Goal: Answer question/provide support

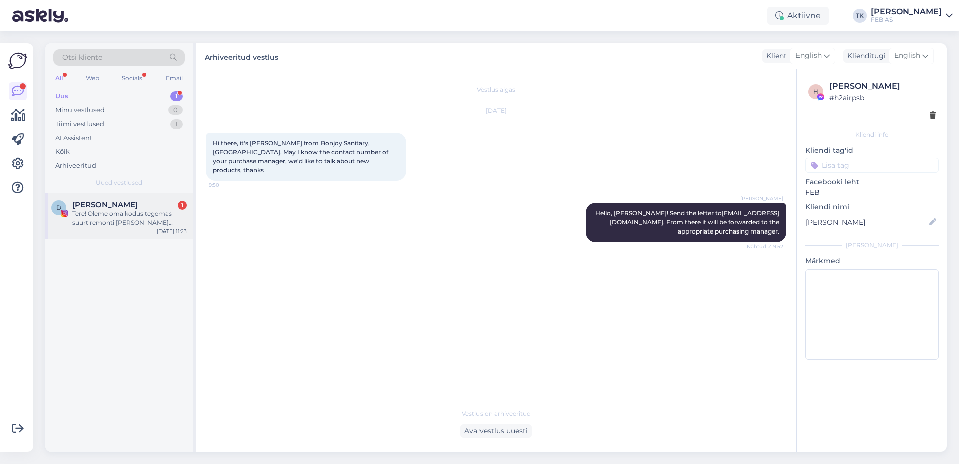
click at [108, 225] on div "Tere! Oleme oma kodus tegemas suurt remonti [PERSON_NAME] segistite valik pakub…" at bounding box center [129, 218] width 114 height 18
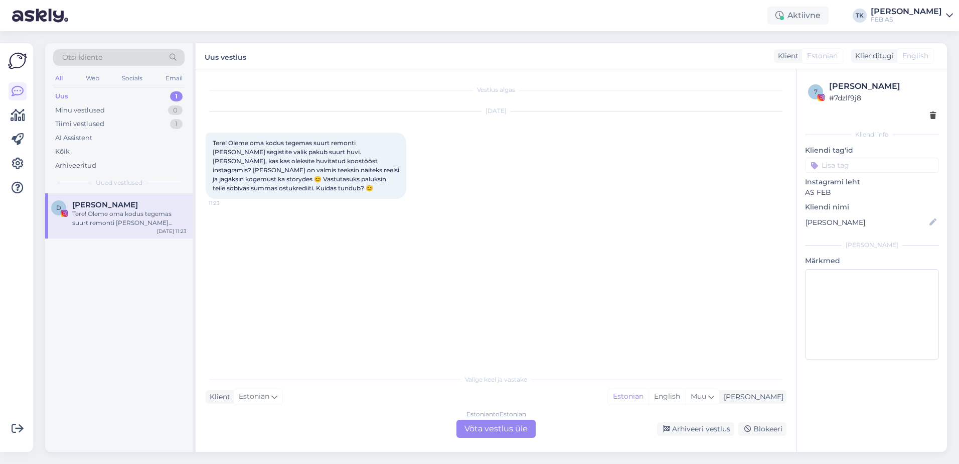
click at [482, 422] on div "Estonian to Estonian Võta vestlus üle" at bounding box center [496, 428] width 79 height 18
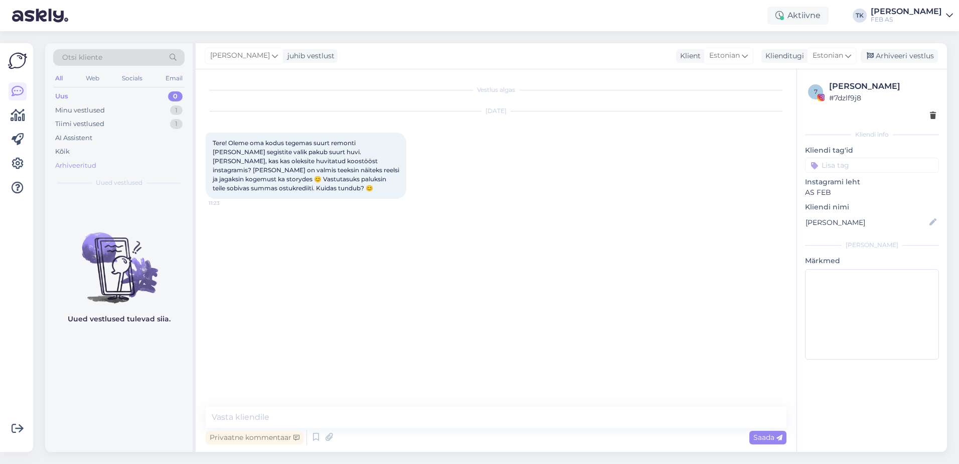
click at [87, 165] on div "Arhiveeritud" at bounding box center [75, 166] width 41 height 10
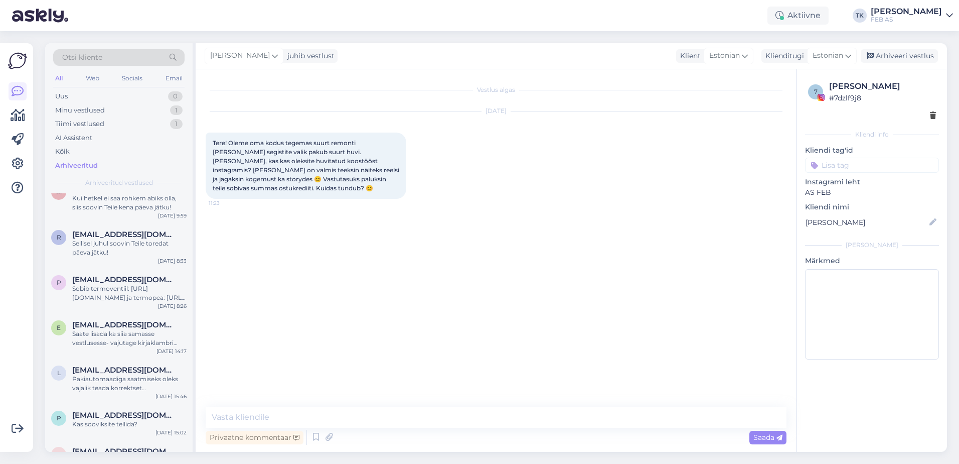
scroll to position [2258, 0]
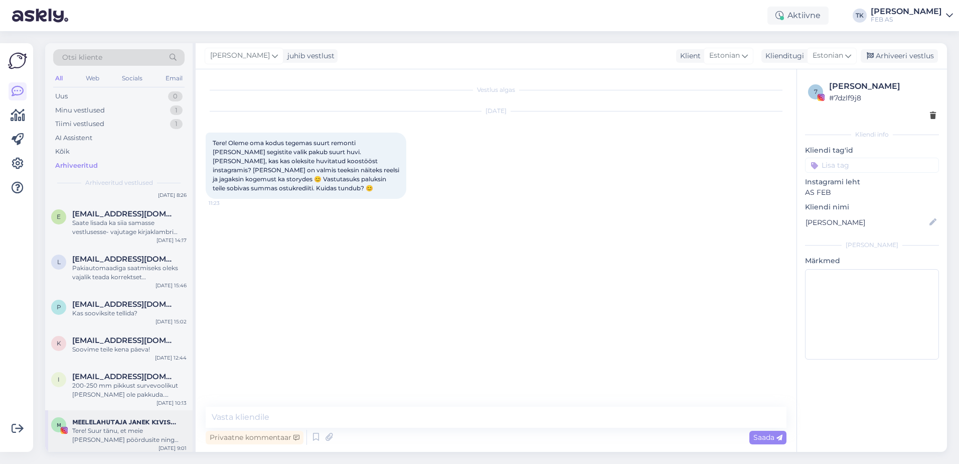
click at [100, 420] on span "ᴍᴇᴇʟᴇʟᴀʜᴜᴛᴀᴊᴀ ᴊᴀɴᴇᴋ ᴋɪᴠɪꜱᴀʟᴜ" at bounding box center [124, 421] width 104 height 9
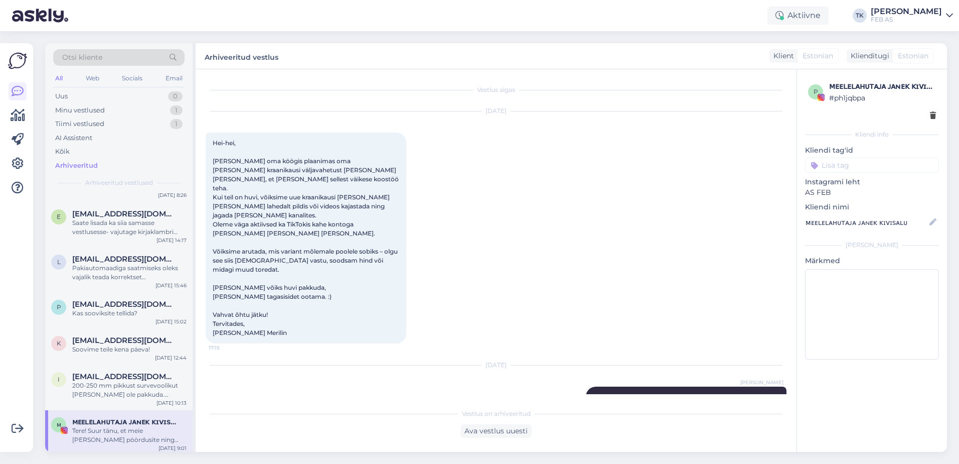
scroll to position [88, 0]
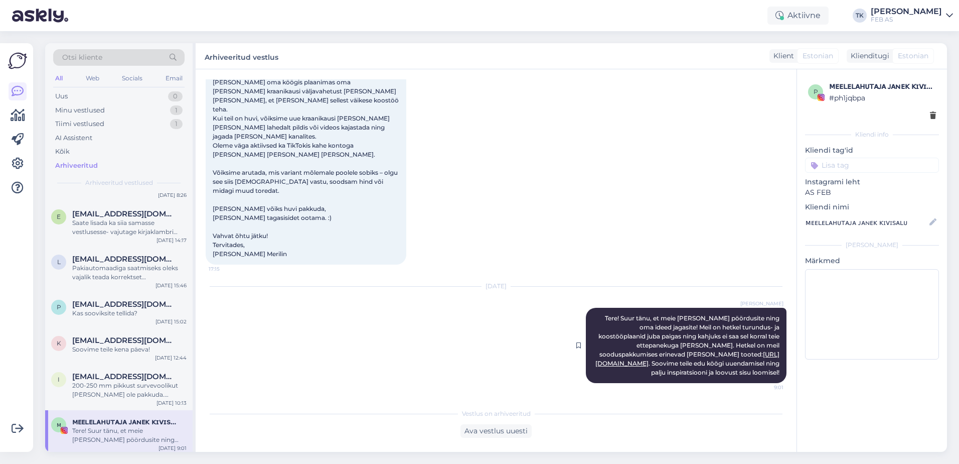
drag, startPoint x: 596, startPoint y: 296, endPoint x: 778, endPoint y: 370, distance: 197.0
click at [778, 370] on div "[PERSON_NAME] Tere! Suur tänu, et meie [PERSON_NAME] pöördusite ning oma ideed …" at bounding box center [686, 345] width 201 height 75
copy span "Tere! Suur tänu, et meie [PERSON_NAME] pöördusite ning oma ideed jagasite! Meil…"
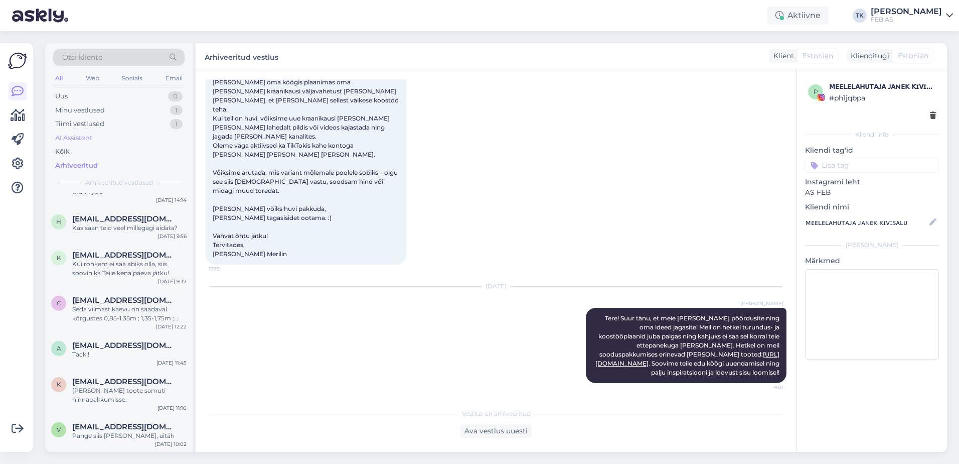
scroll to position [753, 0]
click at [114, 125] on div "Tiimi vestlused 1" at bounding box center [118, 124] width 131 height 14
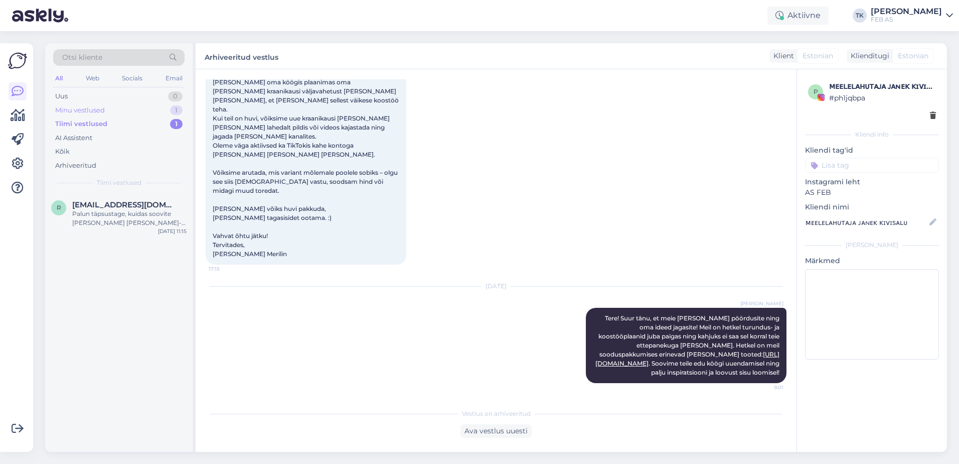
click at [132, 108] on div "Minu vestlused 1" at bounding box center [118, 110] width 131 height 14
click at [111, 210] on div "Tere! Oleme oma kodus tegemas suurt remonti [PERSON_NAME] segistite valik pakub…" at bounding box center [129, 218] width 114 height 18
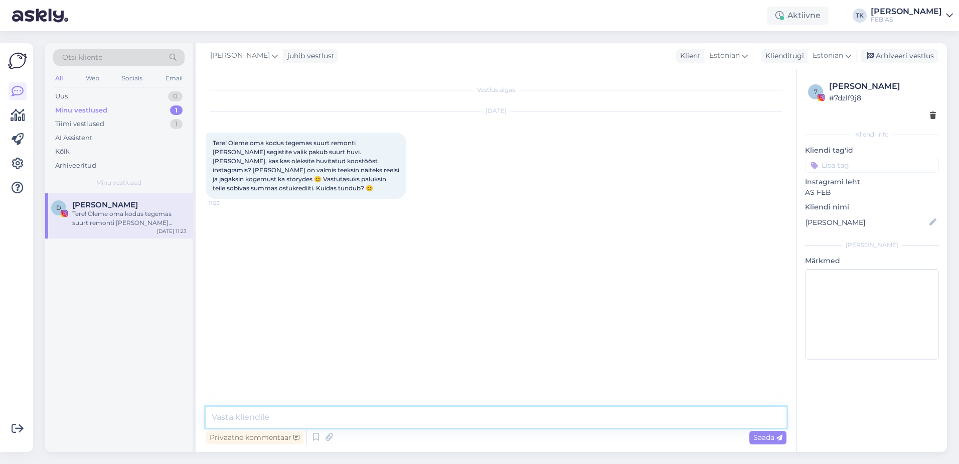
click at [529, 414] on textarea at bounding box center [496, 416] width 581 height 21
paste textarea "Tere! Suur tänu, et meie [PERSON_NAME] pöördusite ning oma ideed jagasite! Meil…"
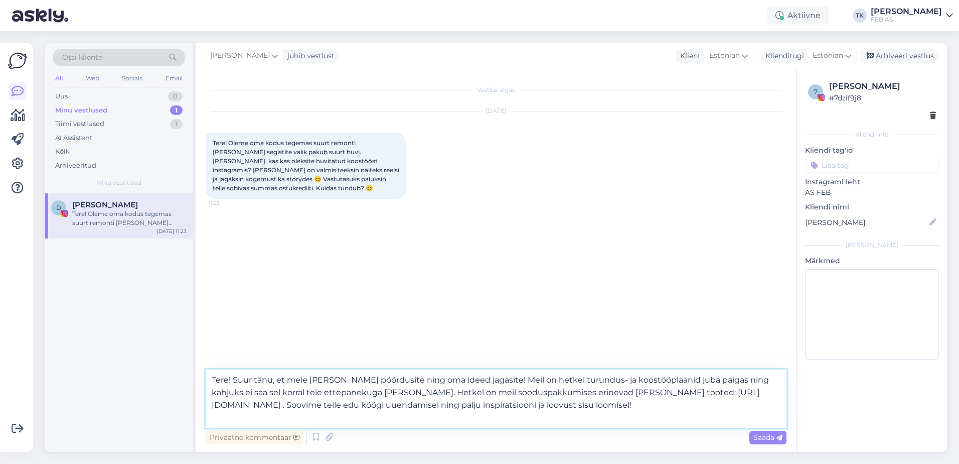
drag, startPoint x: 373, startPoint y: 392, endPoint x: 549, endPoint y: 406, distance: 176.2
click at [549, 406] on textarea "Tere! Suur tänu, et meie [PERSON_NAME] pöördusite ning oma ideed jagasite! Meil…" at bounding box center [496, 398] width 581 height 58
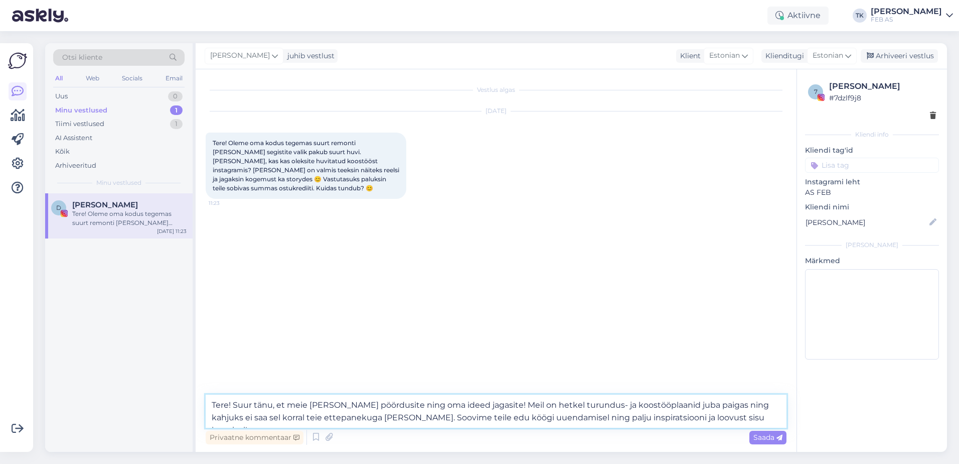
click at [234, 407] on textarea "Tere! Suur tänu, et meie [PERSON_NAME] pöördusite ning oma ideed jagasite! Meil…" at bounding box center [496, 410] width 581 height 33
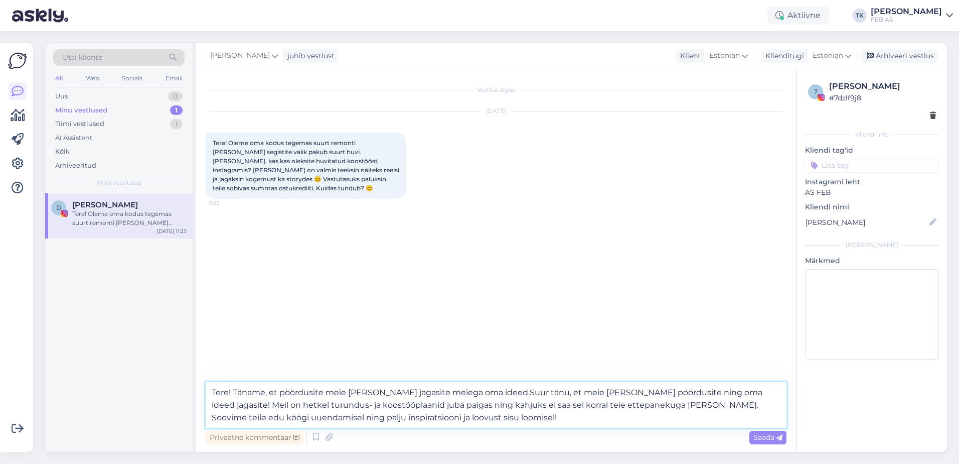
drag, startPoint x: 740, startPoint y: 391, endPoint x: 493, endPoint y: 396, distance: 246.9
click at [493, 396] on textarea "Tere! Täname, et pöördusite meie [PERSON_NAME] jagasite meiega oma ideed.Suur t…" at bounding box center [496, 405] width 581 height 46
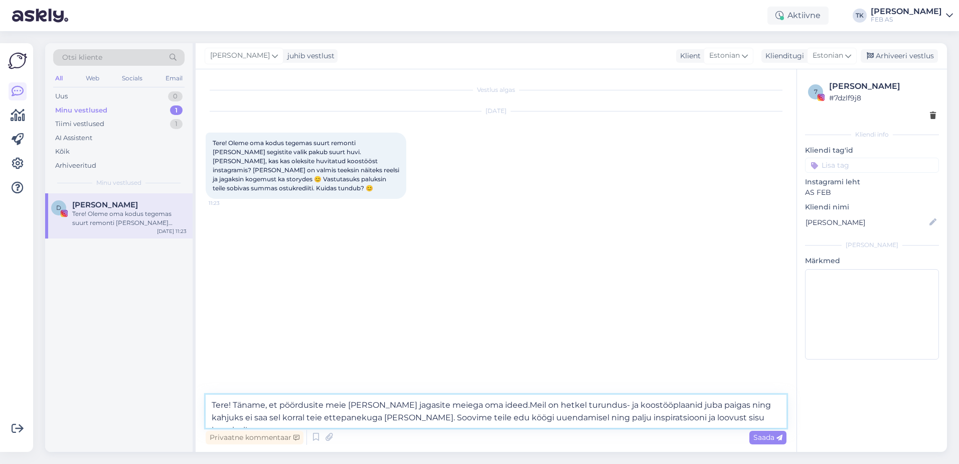
drag, startPoint x: 524, startPoint y: 404, endPoint x: 494, endPoint y: 407, distance: 30.3
click at [494, 407] on textarea "Tere! Täname, et pöördusite meie [PERSON_NAME] jagasite meiega oma ideed.Meil o…" at bounding box center [496, 410] width 581 height 33
click at [494, 406] on textarea "Tere! Täname, et pöördusite meie [PERSON_NAME] jagasite meiega oma ideed. Hetke…" at bounding box center [496, 410] width 581 height 33
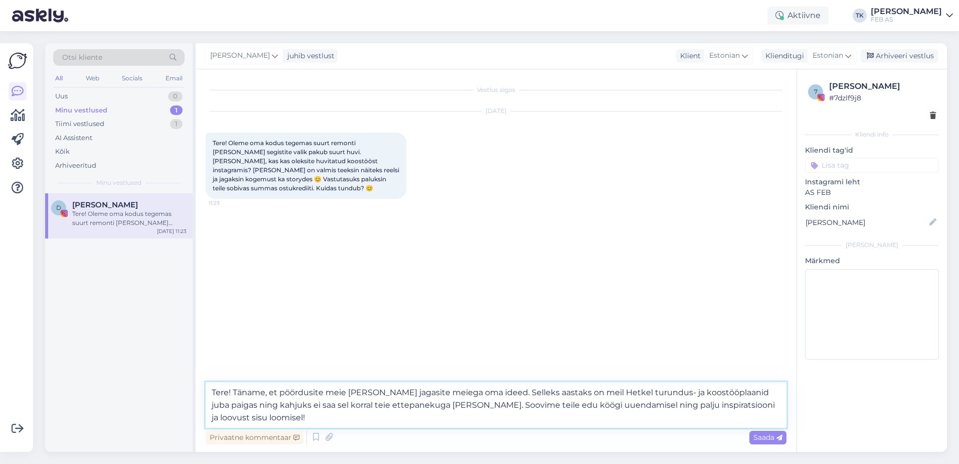
click at [603, 391] on textarea "Tere! Täname, et pöördusite meie [PERSON_NAME] jagasite meiega oma ideed. Selle…" at bounding box center [496, 405] width 581 height 46
click at [712, 391] on textarea "Tere! Täname, et pöördusite meie [PERSON_NAME] jagasite meiega oma ideed. Selle…" at bounding box center [496, 405] width 581 height 46
drag, startPoint x: 427, startPoint y: 404, endPoint x: 247, endPoint y: 406, distance: 180.6
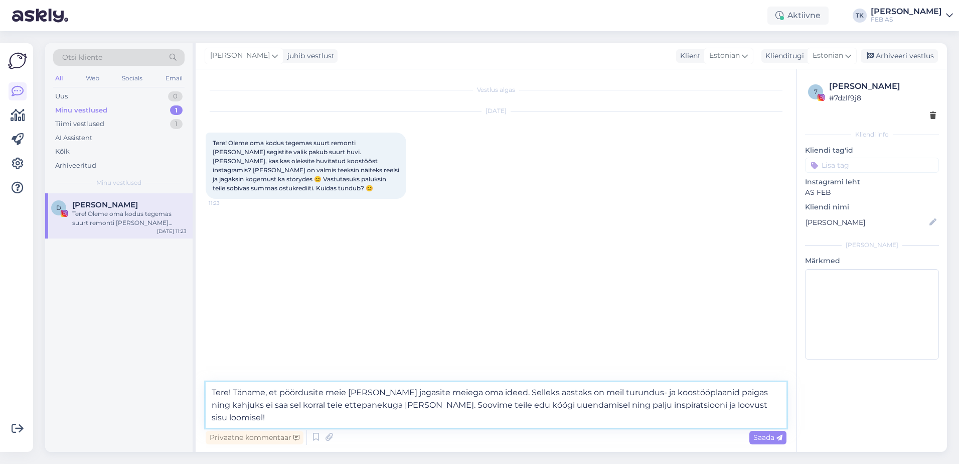
click at [247, 406] on textarea "Tere! Täname, et pöördusite meie [PERSON_NAME] jagasite meiega oma ideed. Selle…" at bounding box center [496, 405] width 581 height 46
click at [304, 406] on textarea "Tere! Täname, et pöördusite meie [PERSON_NAME] jagasite meiega oma ideed. Selle…" at bounding box center [496, 405] width 581 height 46
drag, startPoint x: 307, startPoint y: 404, endPoint x: 259, endPoint y: 407, distance: 47.8
click at [259, 407] on textarea "Tere! Täname, et pöördusite meie [PERSON_NAME] jagasite meiega oma ideed. Selle…" at bounding box center [496, 405] width 581 height 46
drag, startPoint x: 427, startPoint y: 406, endPoint x: 213, endPoint y: 412, distance: 214.3
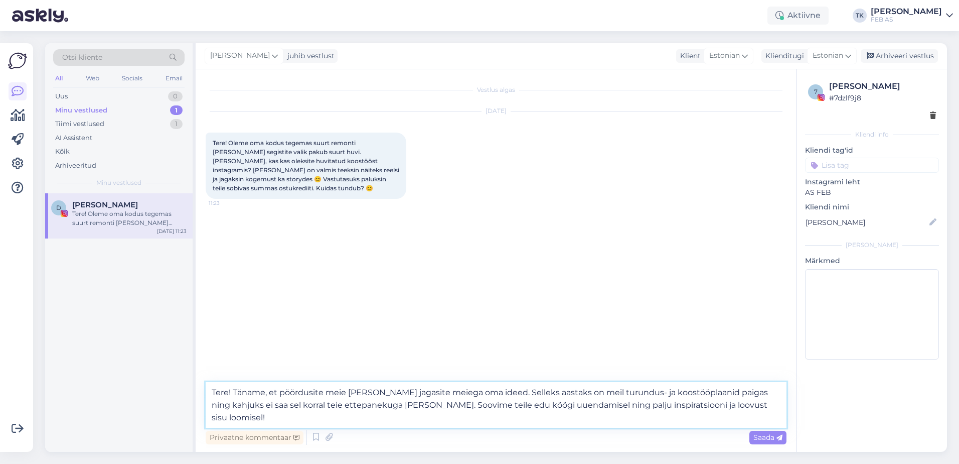
click at [213, 412] on textarea "Tere! Täname, et pöördusite meie [PERSON_NAME] jagasite meiega oma ideed. Selle…" at bounding box center [496, 405] width 581 height 46
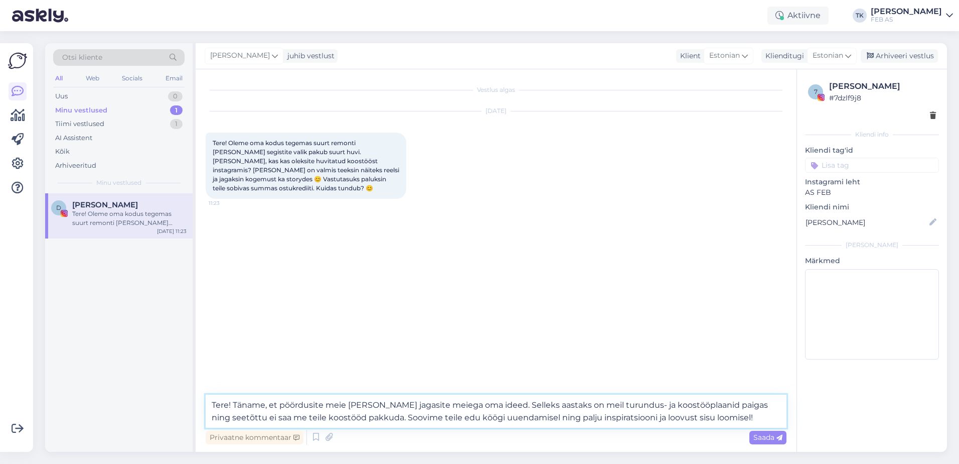
click at [472, 420] on textarea "Tere! Täname, et pöördusite meie [PERSON_NAME] jagasite meiega oma ideed. Selle…" at bounding box center [496, 410] width 581 height 33
drag, startPoint x: 752, startPoint y: 419, endPoint x: 459, endPoint y: 418, distance: 293.0
click at [459, 418] on textarea "Tere! Täname, et pöördusite meie [PERSON_NAME] jagasite meiega oma ideed. Selle…" at bounding box center [496, 410] width 581 height 33
click at [308, 419] on textarea "Tere! Täname, et pöördusite meie [PERSON_NAME] jagasite meiega oma ideed. Selle…" at bounding box center [496, 410] width 581 height 33
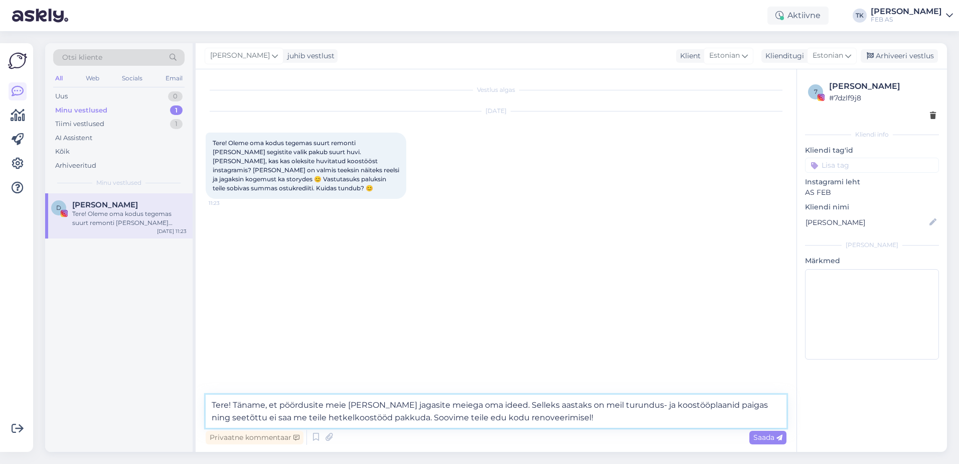
type textarea "Tere! Täname, et pöördusite meie [PERSON_NAME] jagasite meiega oma ideed. Selle…"
click at [621, 415] on textarea "Tere! Täname, et pöördusite meie [PERSON_NAME] jagasite meiega oma ideed. Selle…" at bounding box center [496, 410] width 581 height 33
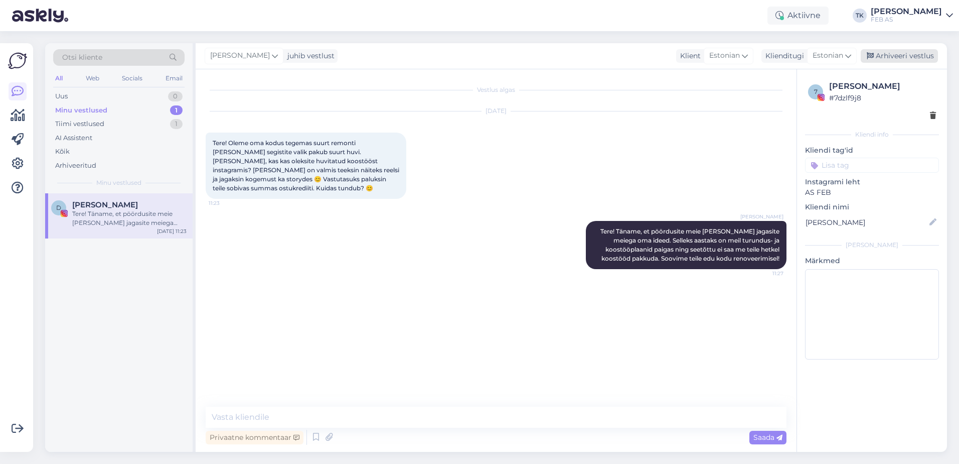
click at [899, 55] on div "Arhiveeri vestlus" at bounding box center [899, 56] width 77 height 14
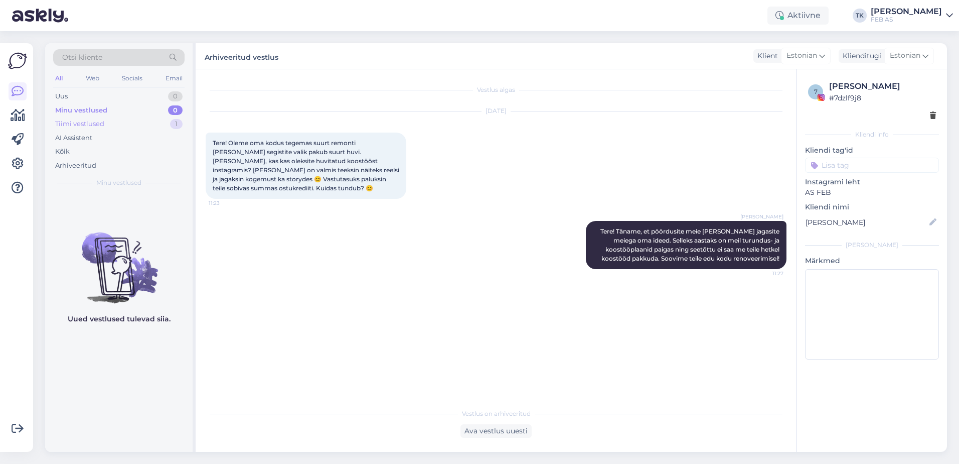
click at [109, 129] on div "Tiimi vestlused 1" at bounding box center [118, 124] width 131 height 14
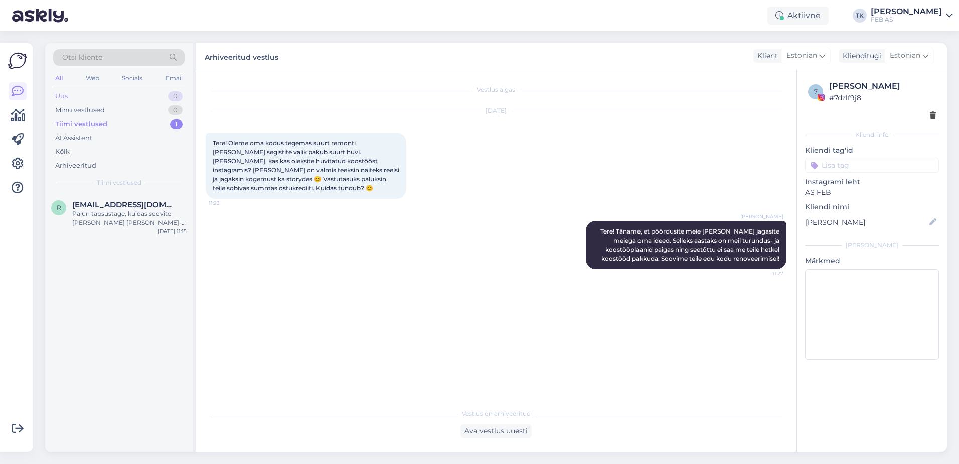
click at [113, 94] on div "Uus 0" at bounding box center [118, 96] width 131 height 14
